Goal: Book appointment/travel/reservation

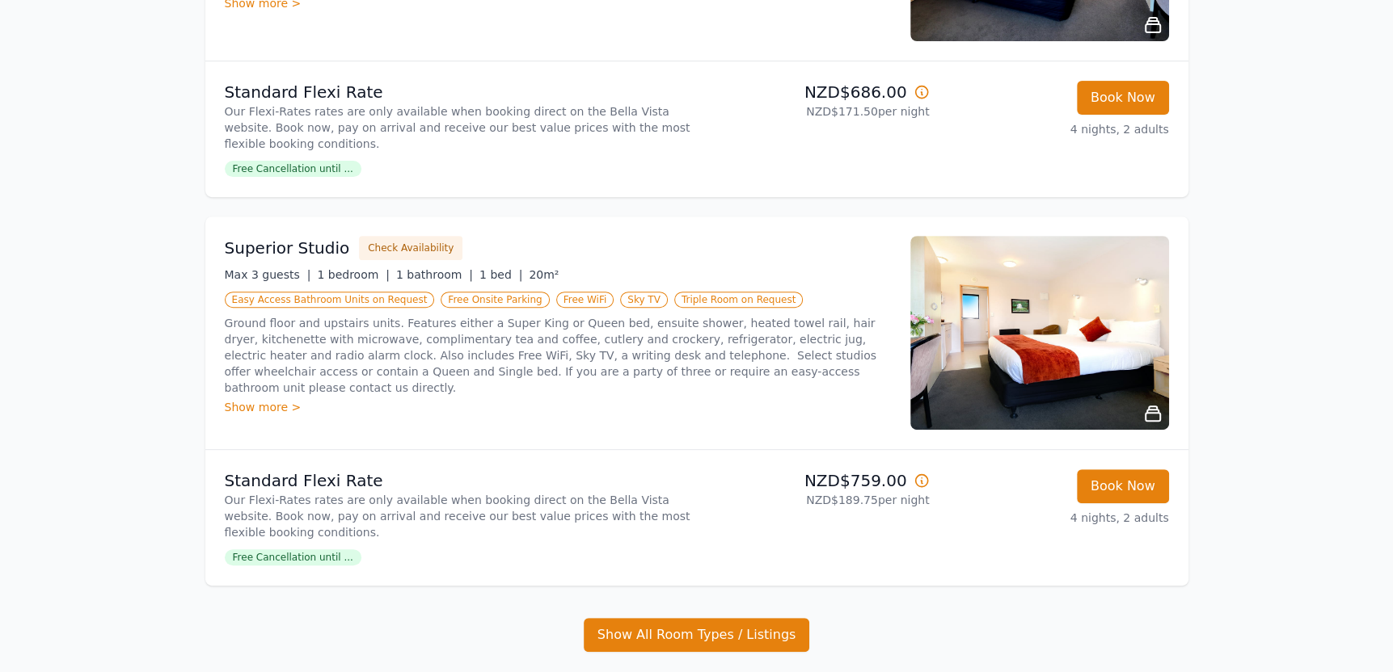
scroll to position [485, 0]
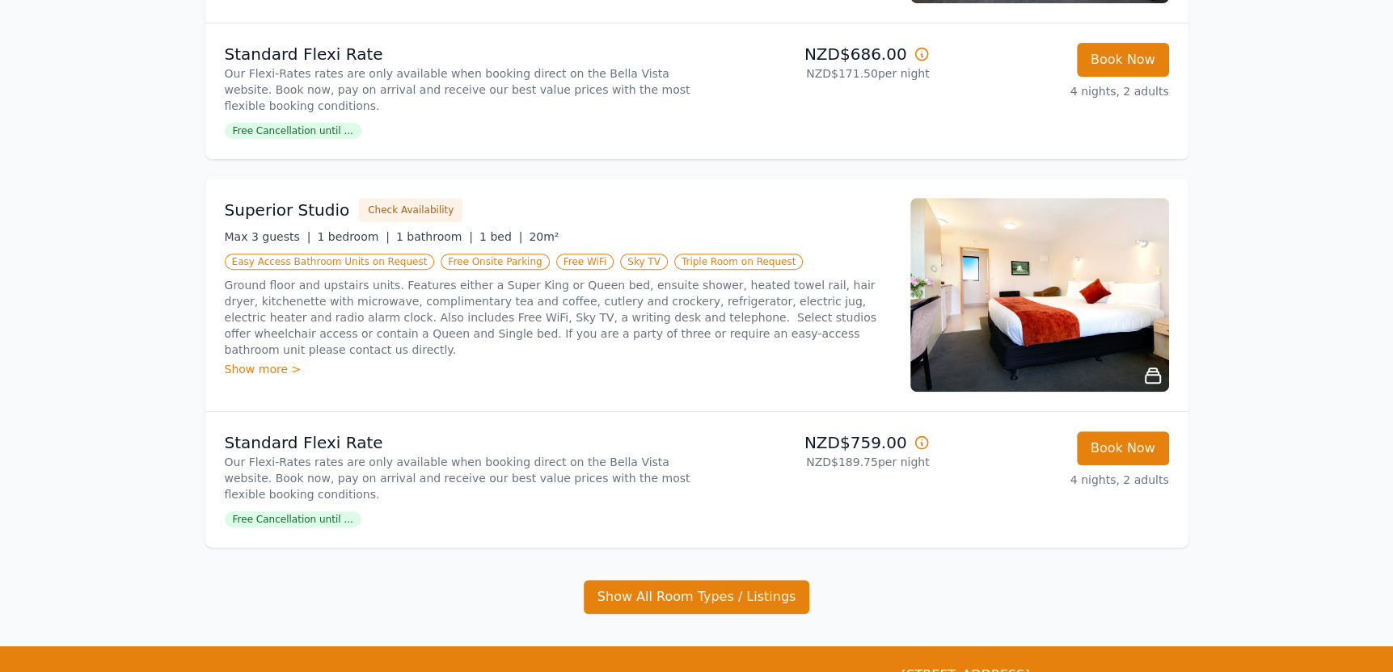
click at [1065, 291] on img at bounding box center [1039, 295] width 259 height 194
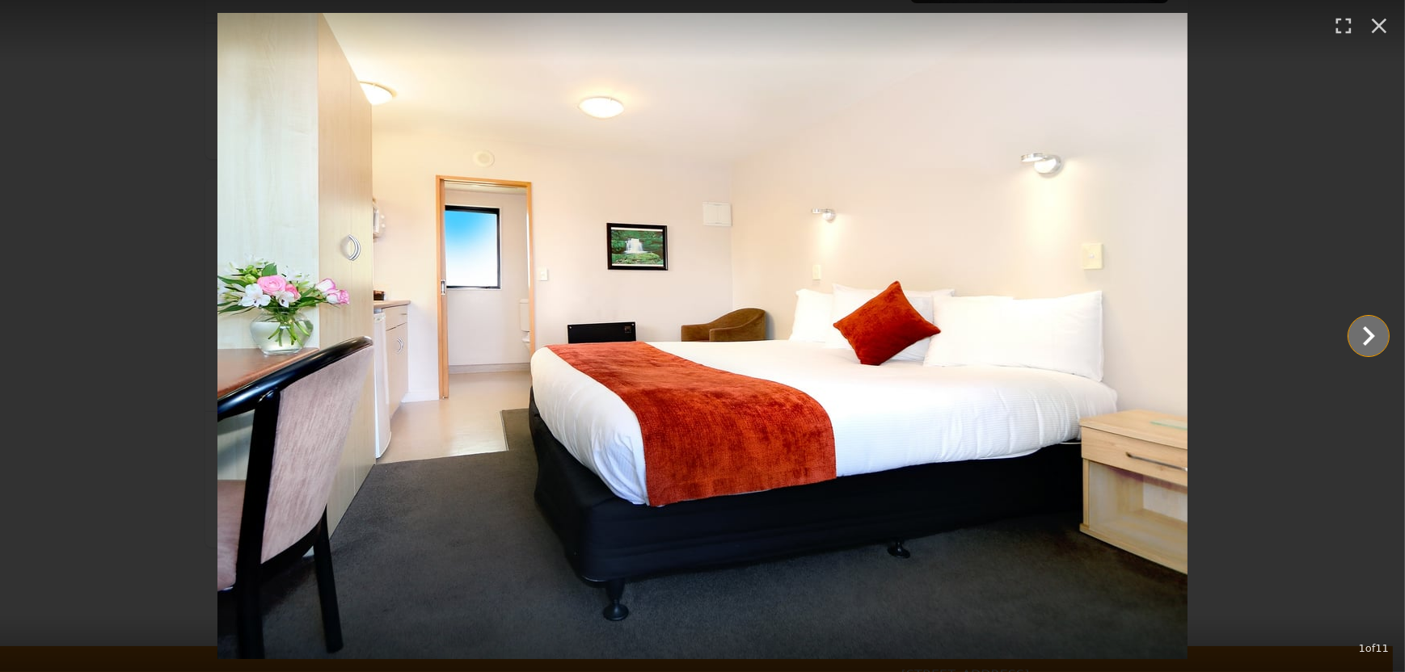
click at [1364, 335] on icon "Show slide 2 of 11" at bounding box center [1368, 336] width 39 height 39
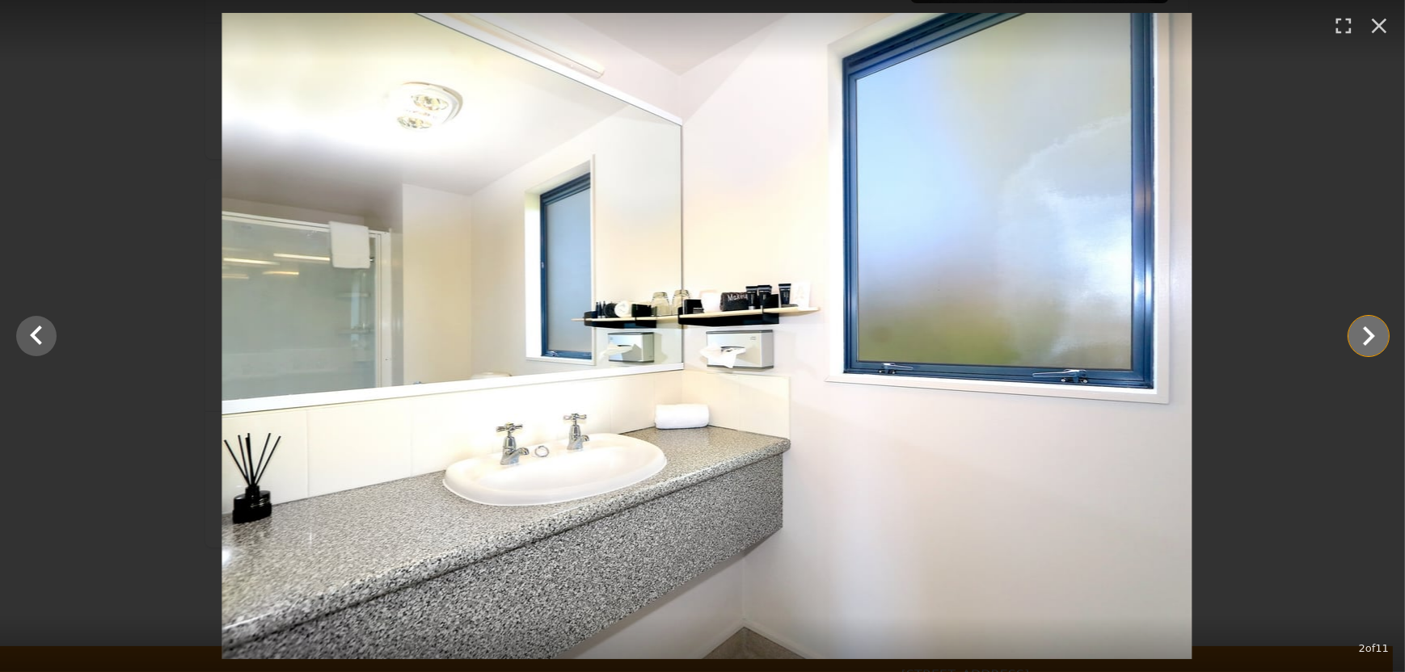
click at [1364, 335] on icon "Show slide 3 of 11" at bounding box center [1368, 336] width 39 height 39
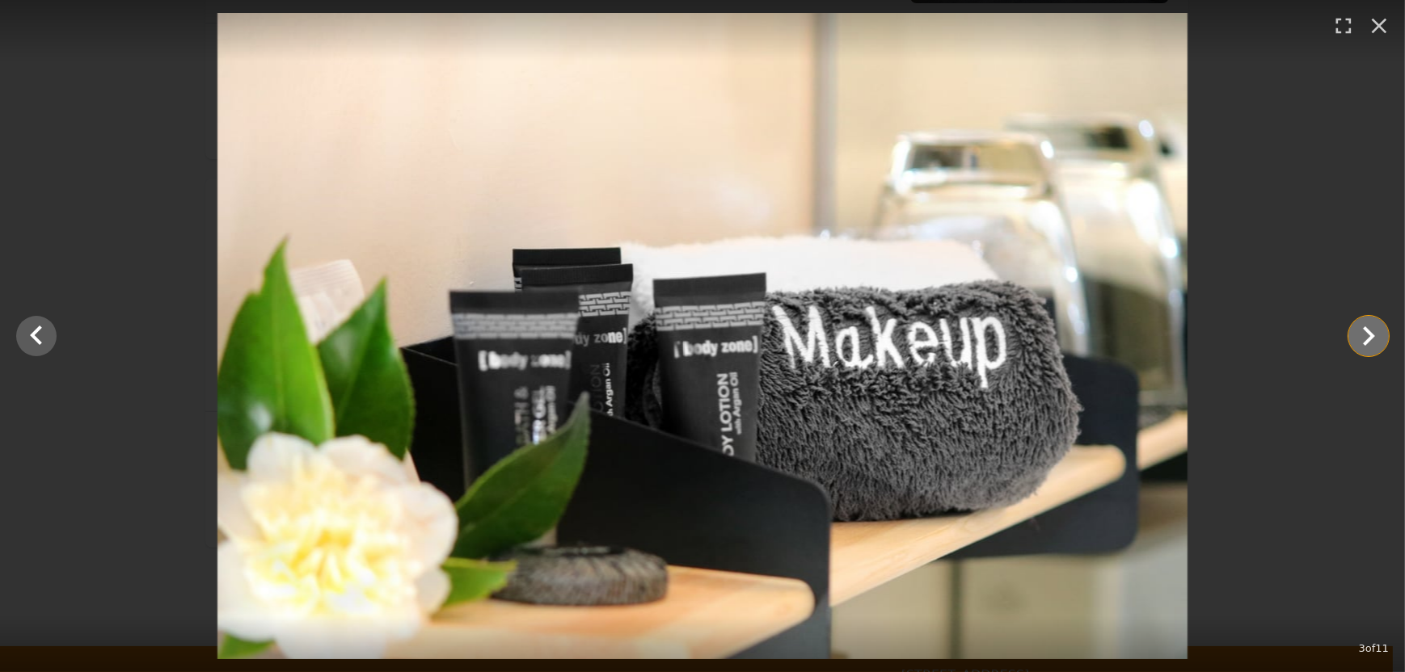
click at [1364, 335] on icon "Show slide 4 of 11" at bounding box center [1368, 336] width 39 height 39
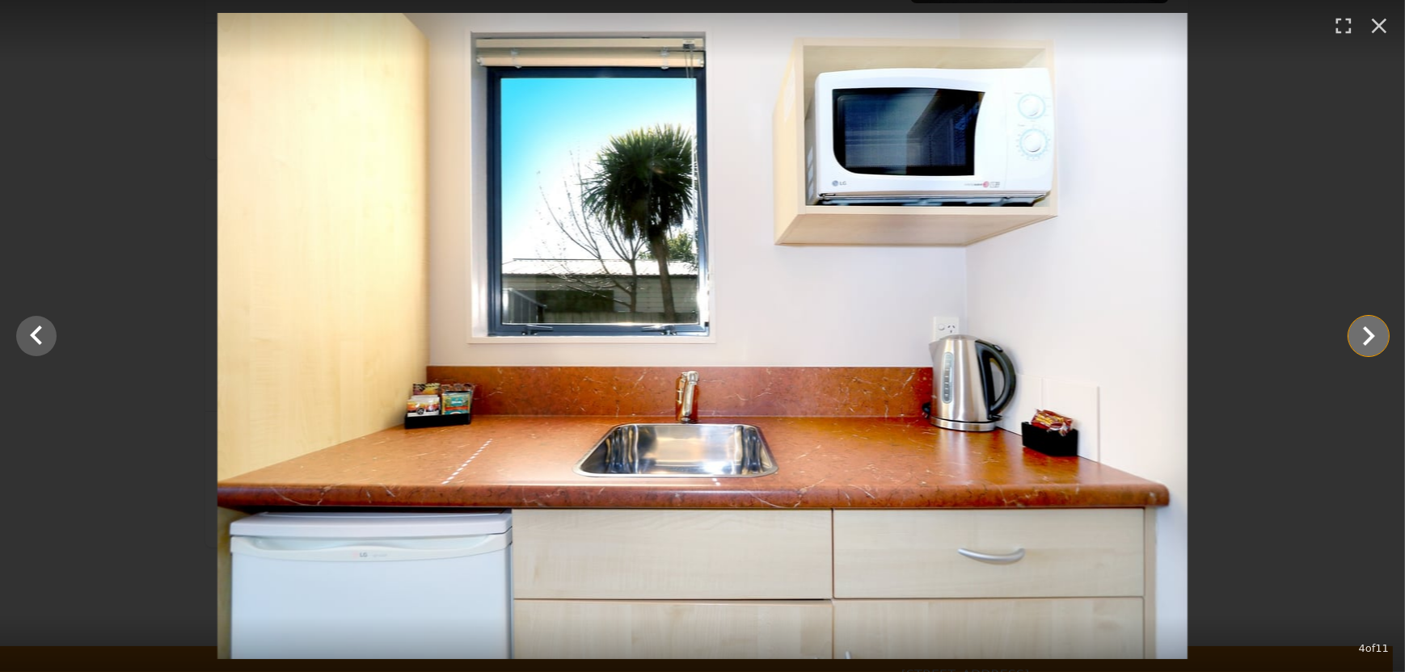
click at [1364, 335] on icon "Show slide 5 of 11" at bounding box center [1368, 336] width 39 height 39
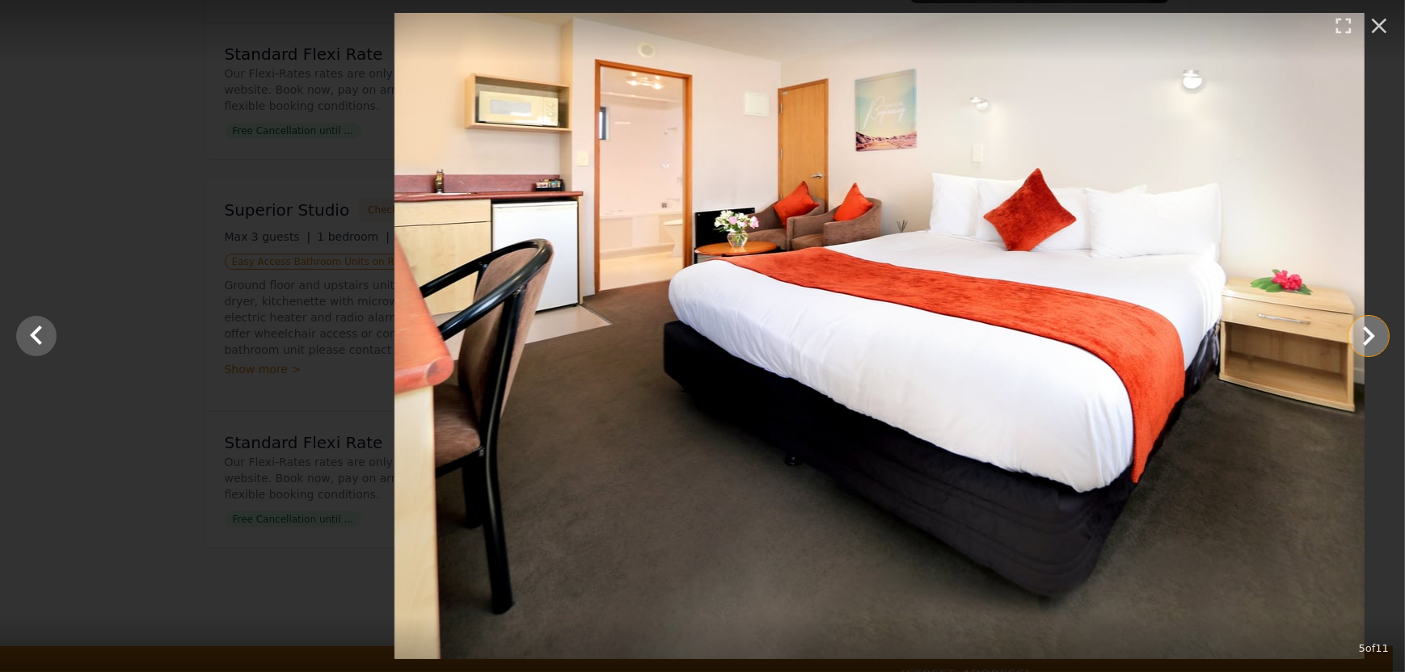
click at [1364, 335] on icon "Show slide 6 of 11" at bounding box center [1368, 336] width 39 height 39
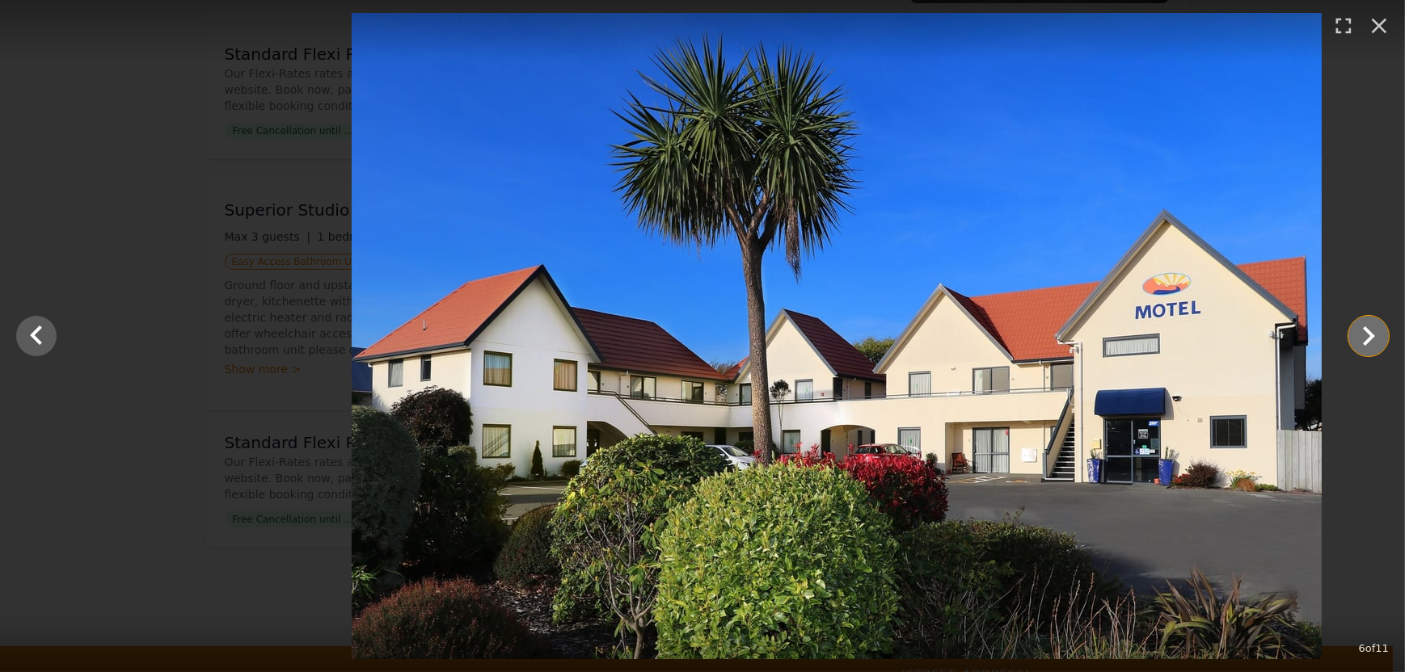
click at [1364, 335] on icon "Show slide 7 of 11" at bounding box center [1368, 336] width 39 height 39
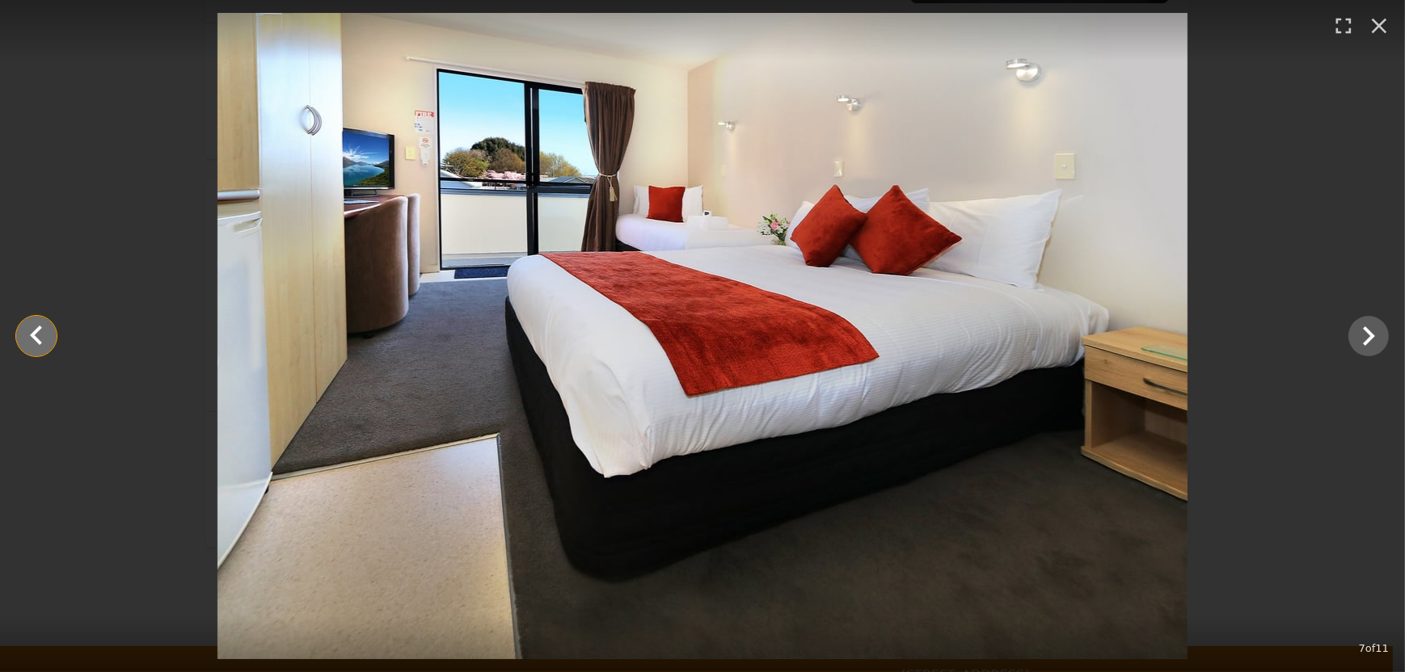
click at [37, 331] on icon "Show slide 6 of 11" at bounding box center [36, 335] width 12 height 19
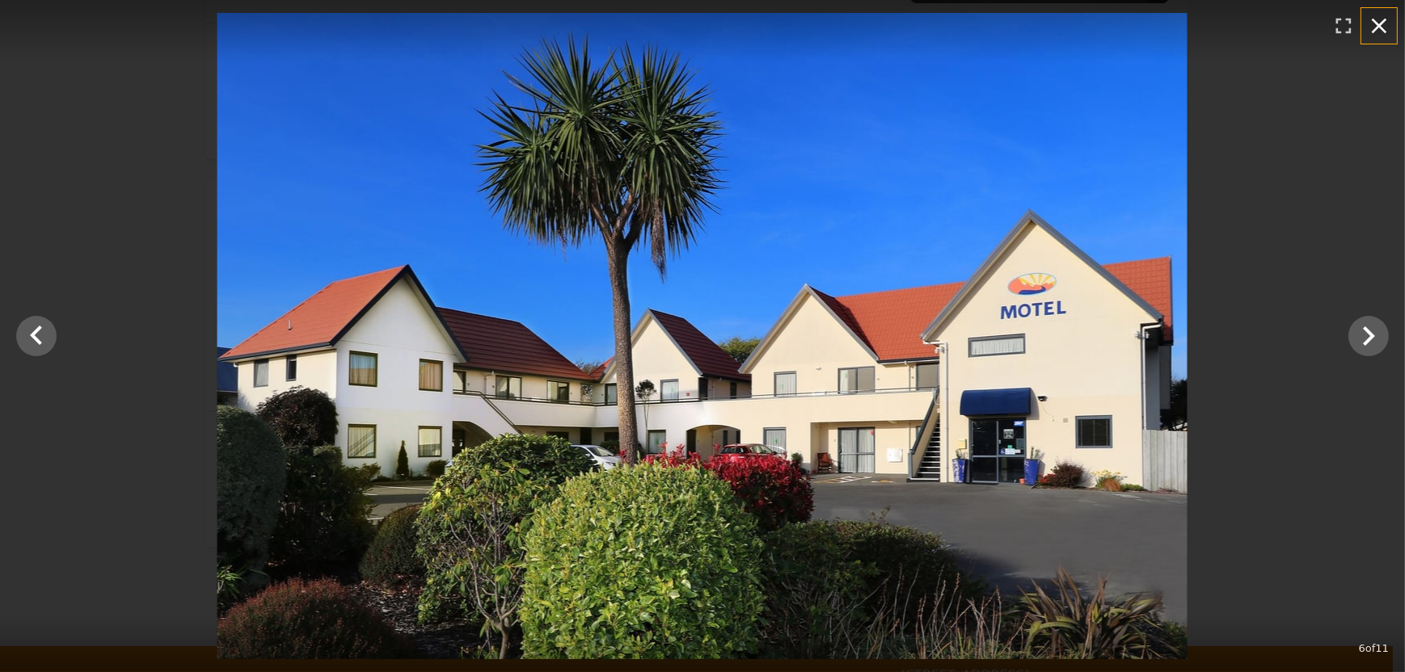
click at [1369, 23] on icon "button" at bounding box center [1379, 26] width 26 height 26
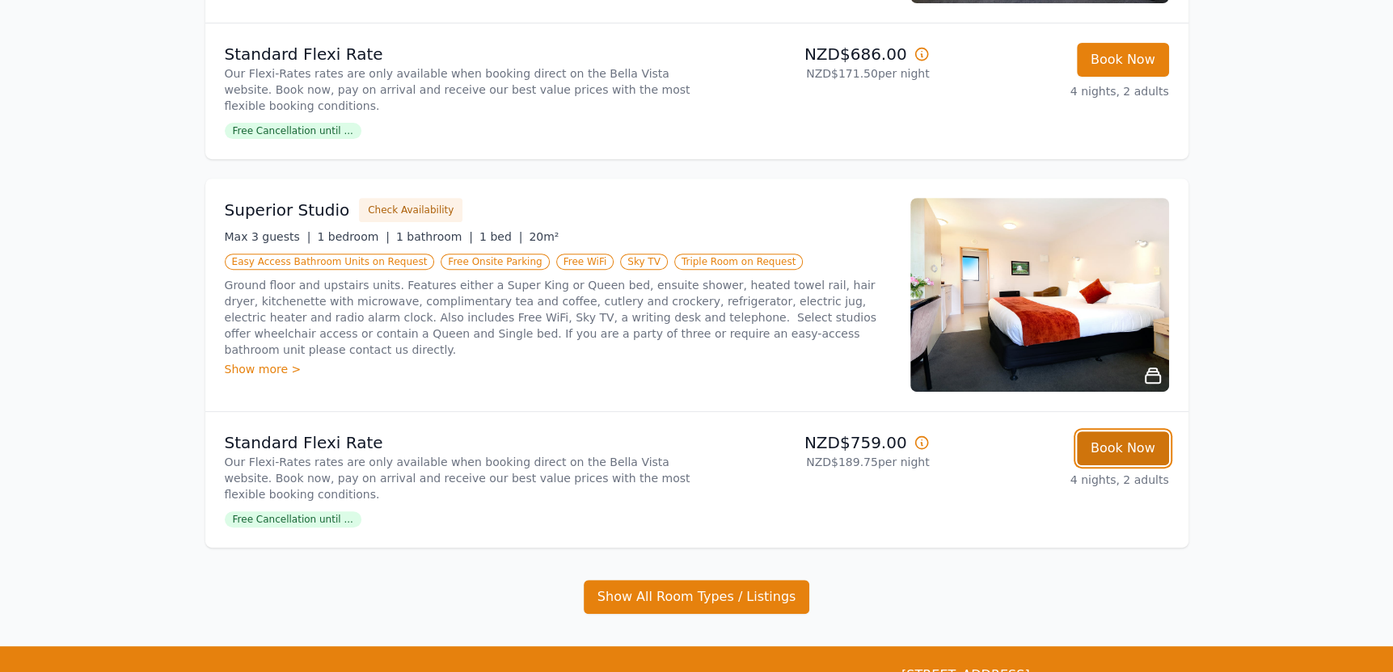
click at [1144, 440] on button "Book Now" at bounding box center [1123, 449] width 92 height 34
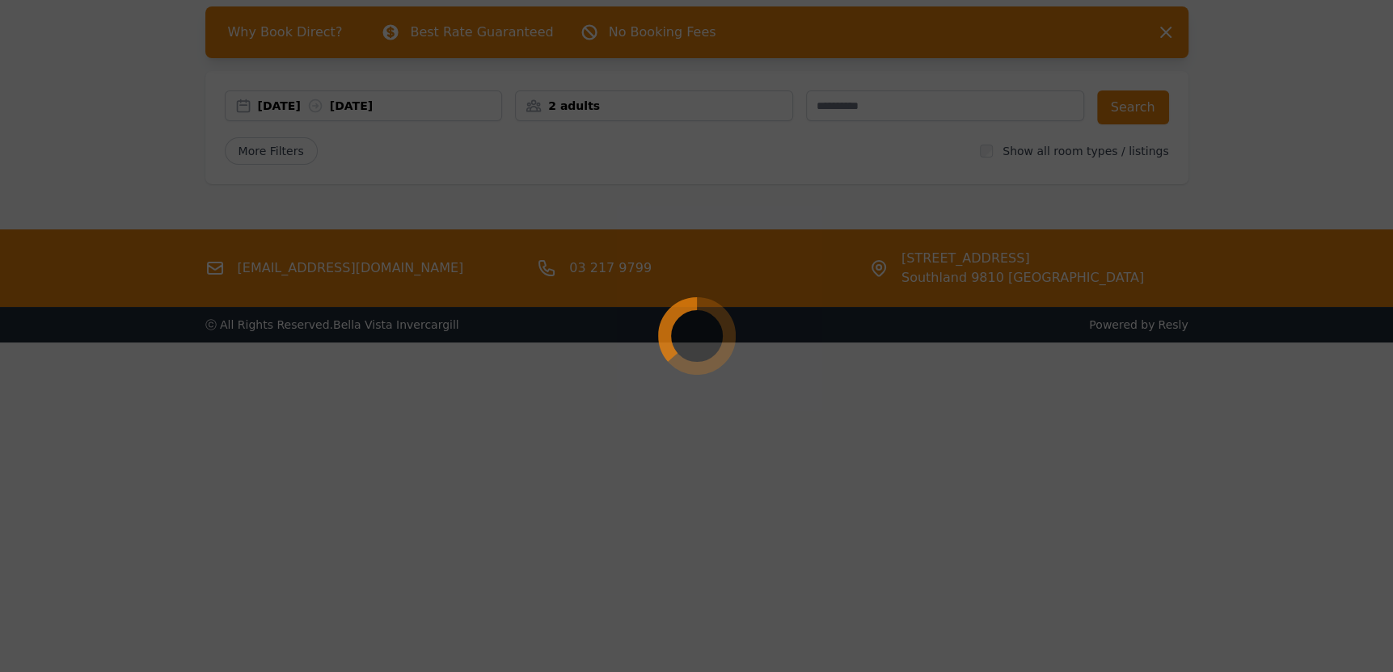
select select "**"
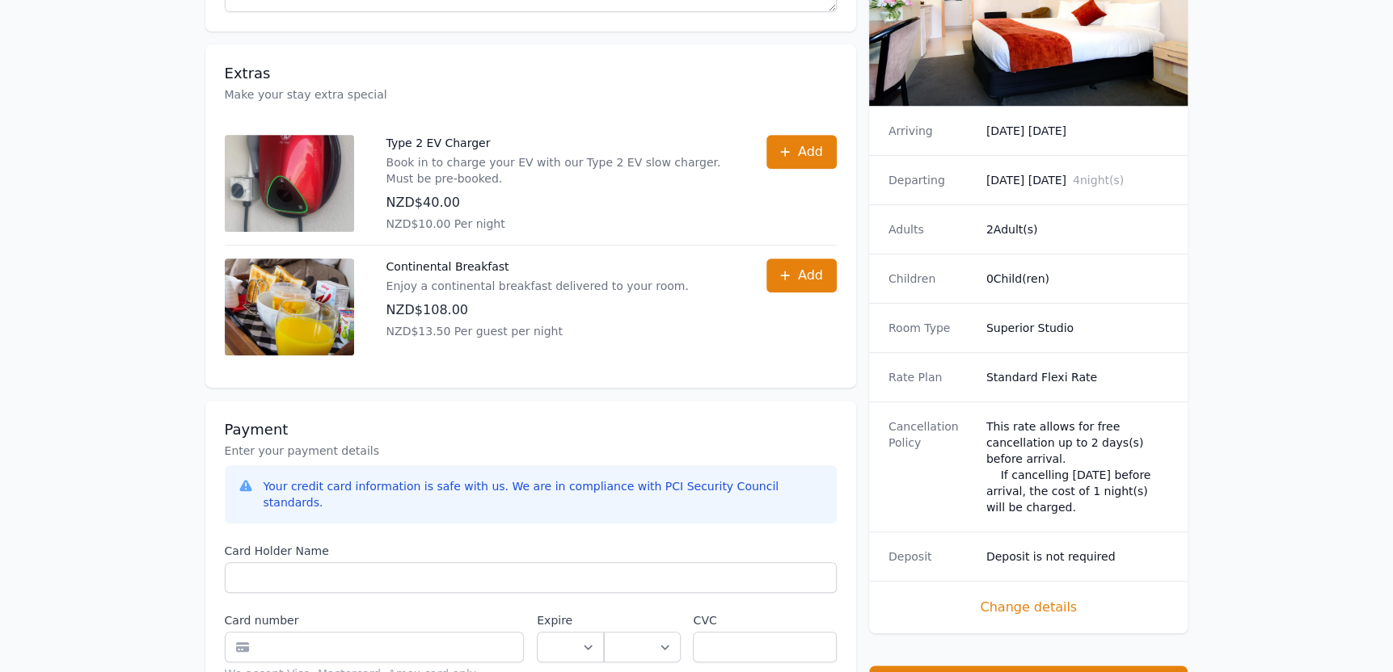
scroll to position [889, 0]
